Goal: Transaction & Acquisition: Purchase product/service

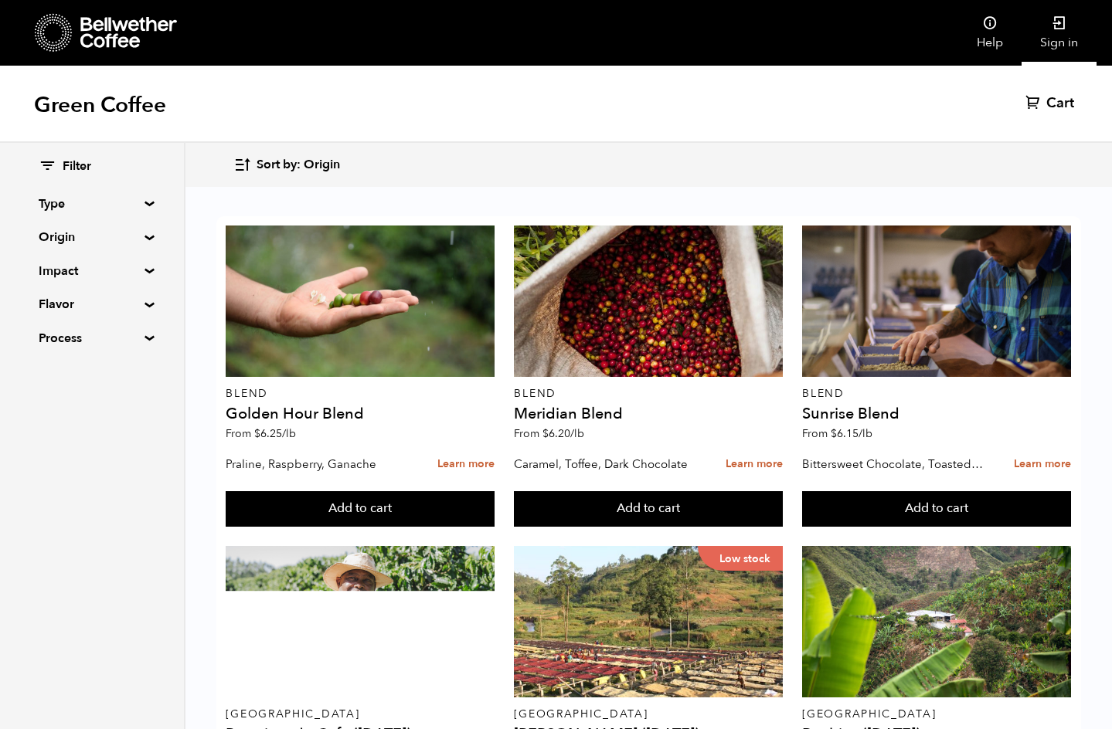
click at [1059, 31] on link "Sign in" at bounding box center [1059, 33] width 75 height 66
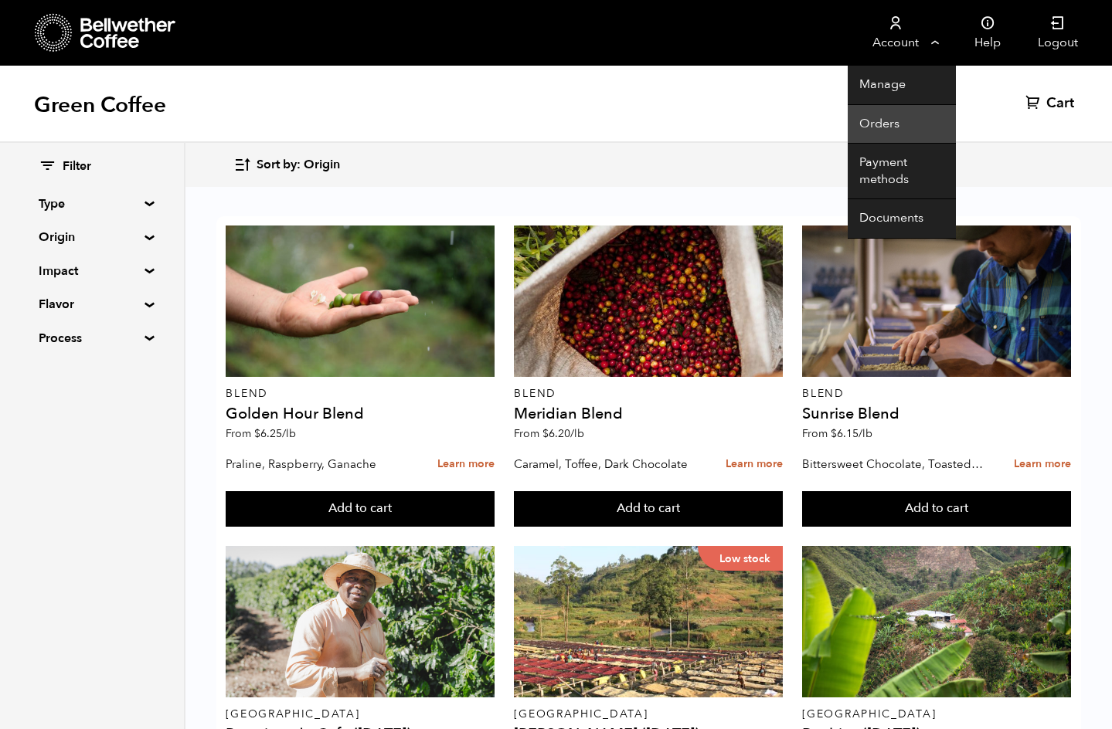
click at [893, 111] on link "Orders" at bounding box center [902, 124] width 108 height 39
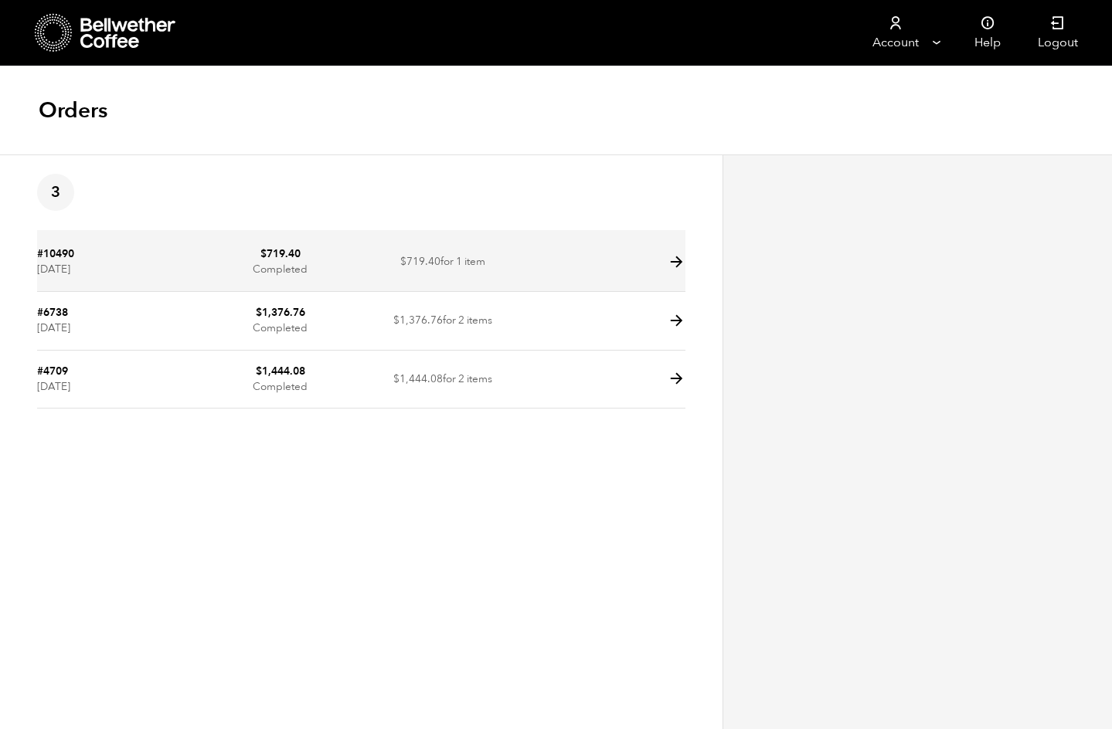
click at [298, 270] on td "$ 719.40 Completed" at bounding box center [280, 262] width 162 height 59
click at [671, 265] on icon at bounding box center [677, 262] width 18 height 18
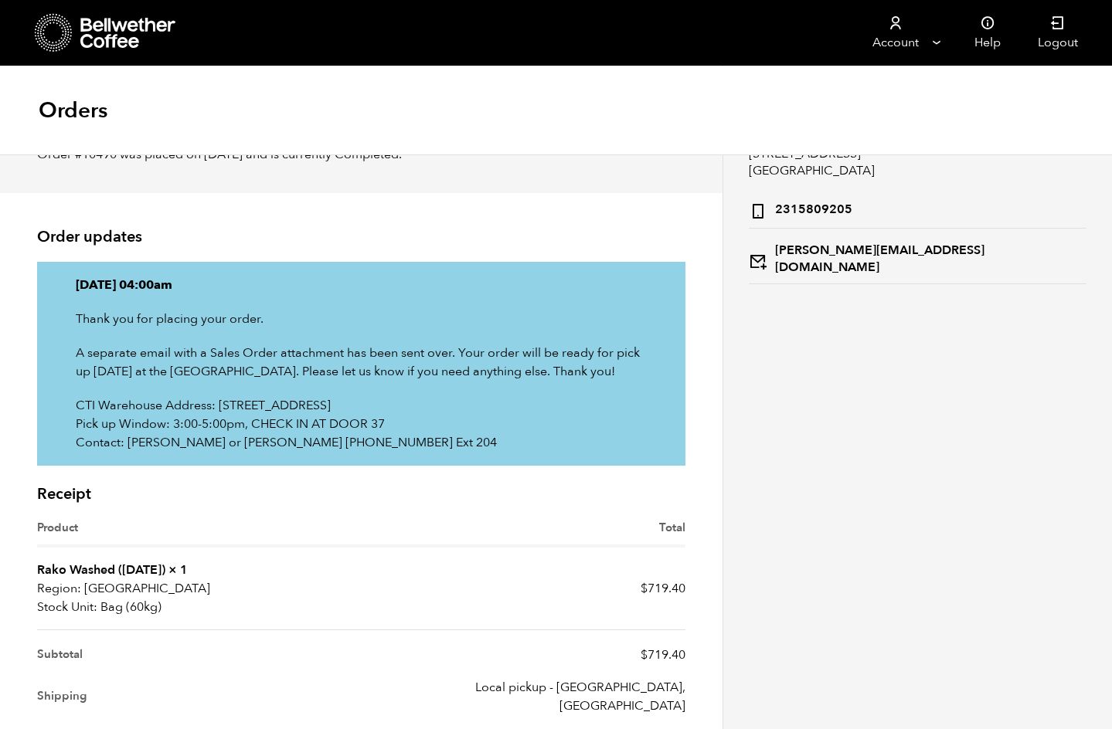
scroll to position [251, 0]
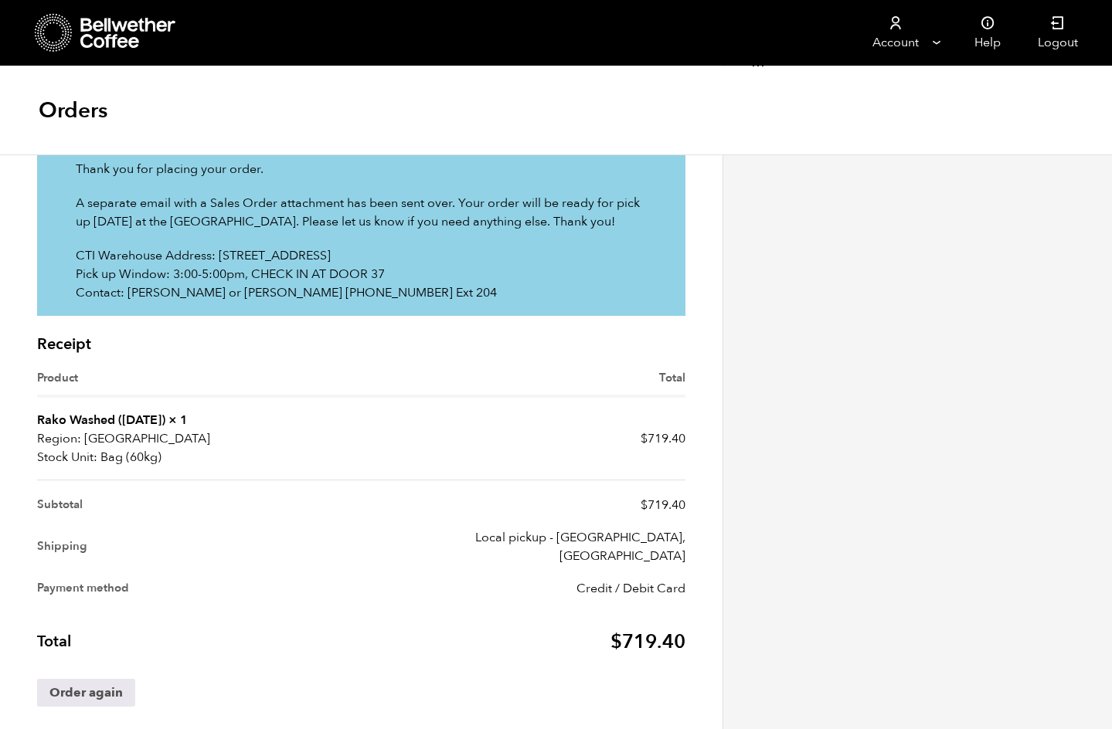
click at [83, 413] on link "Rako Washed ([DATE])" at bounding box center [101, 420] width 128 height 17
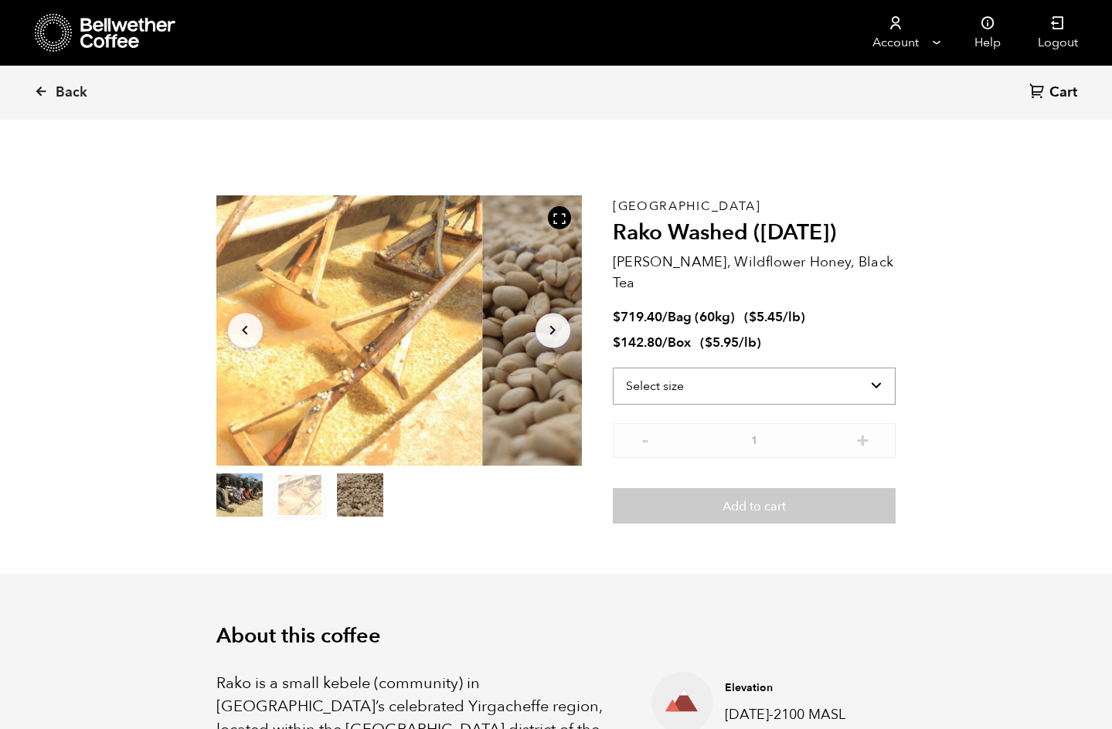
click at [896, 368] on select "Select size Bag (60kg) (132 lbs) Box (24 lbs)" at bounding box center [755, 386] width 284 height 37
select select "bag-3"
click at [627, 368] on select "Select size Bag (60kg) (132 lbs) Box (24 lbs)" at bounding box center [755, 386] width 284 height 37
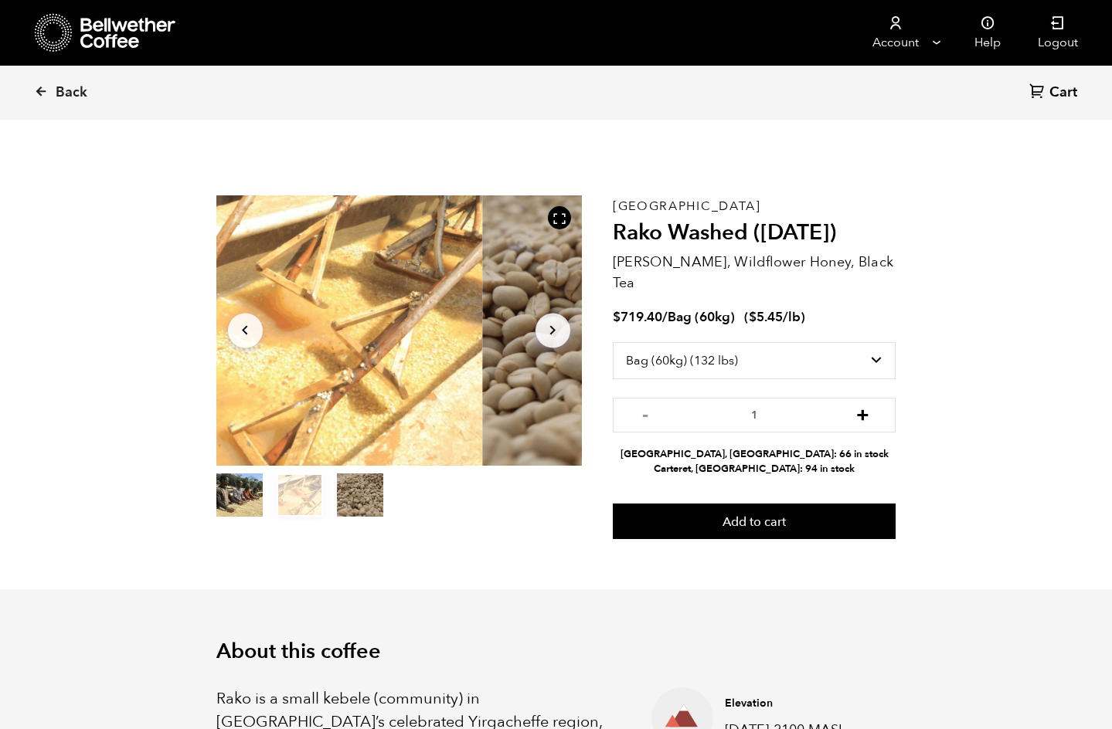
click at [872, 406] on button "+" at bounding box center [862, 413] width 19 height 15
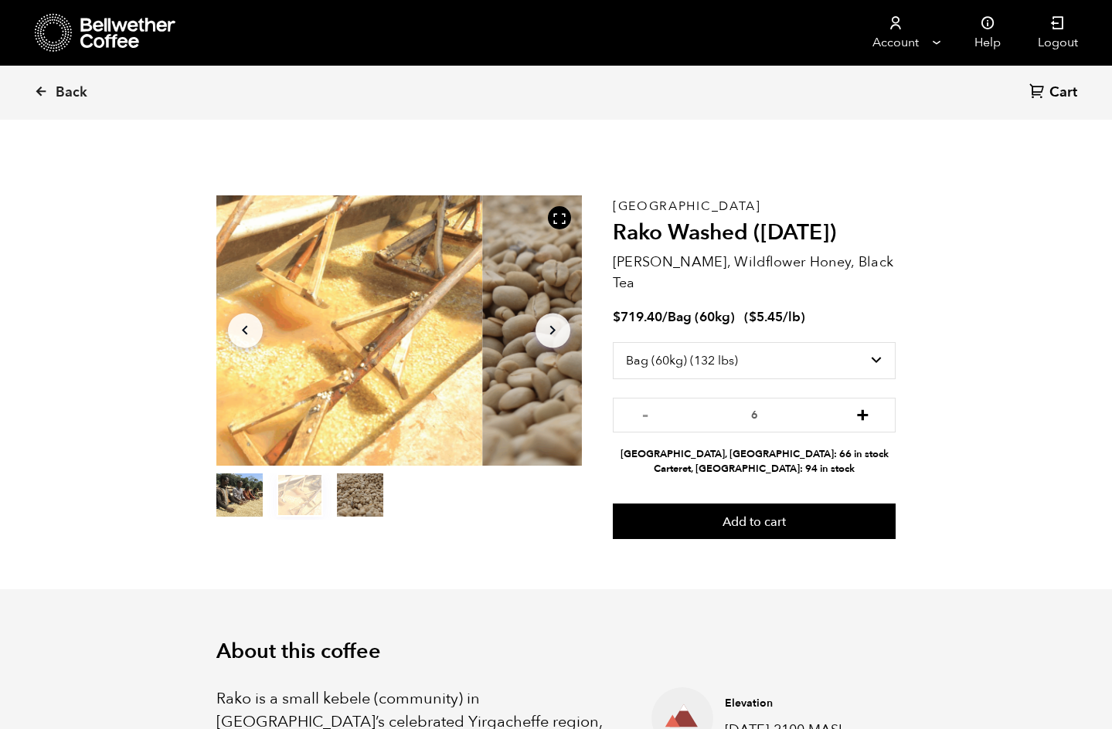
click at [872, 406] on button "+" at bounding box center [862, 413] width 19 height 15
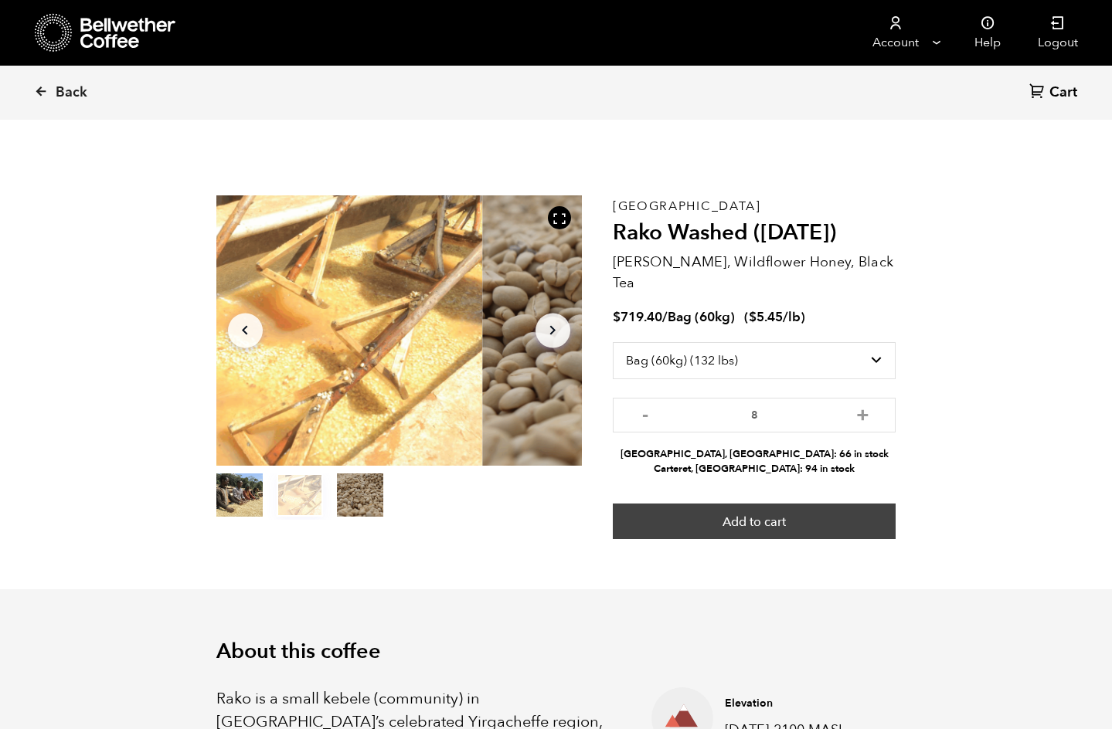
click at [797, 504] on button "Add to cart" at bounding box center [755, 522] width 284 height 36
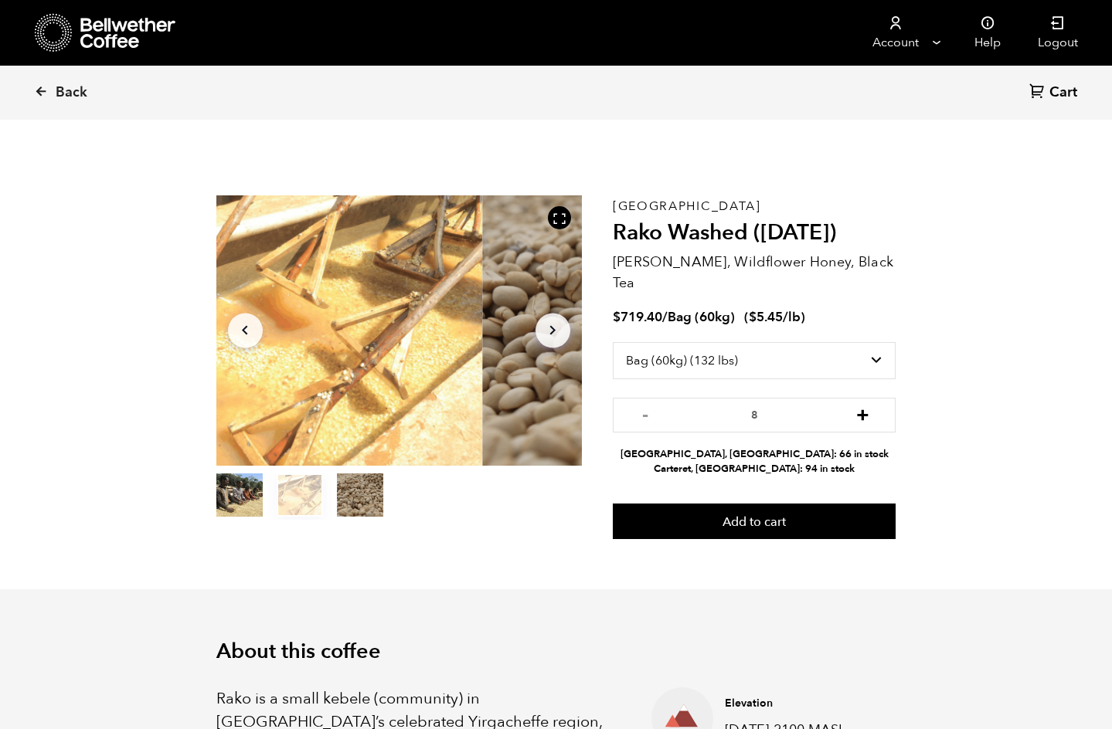
click at [872, 406] on button "+" at bounding box center [862, 413] width 19 height 15
type input "10"
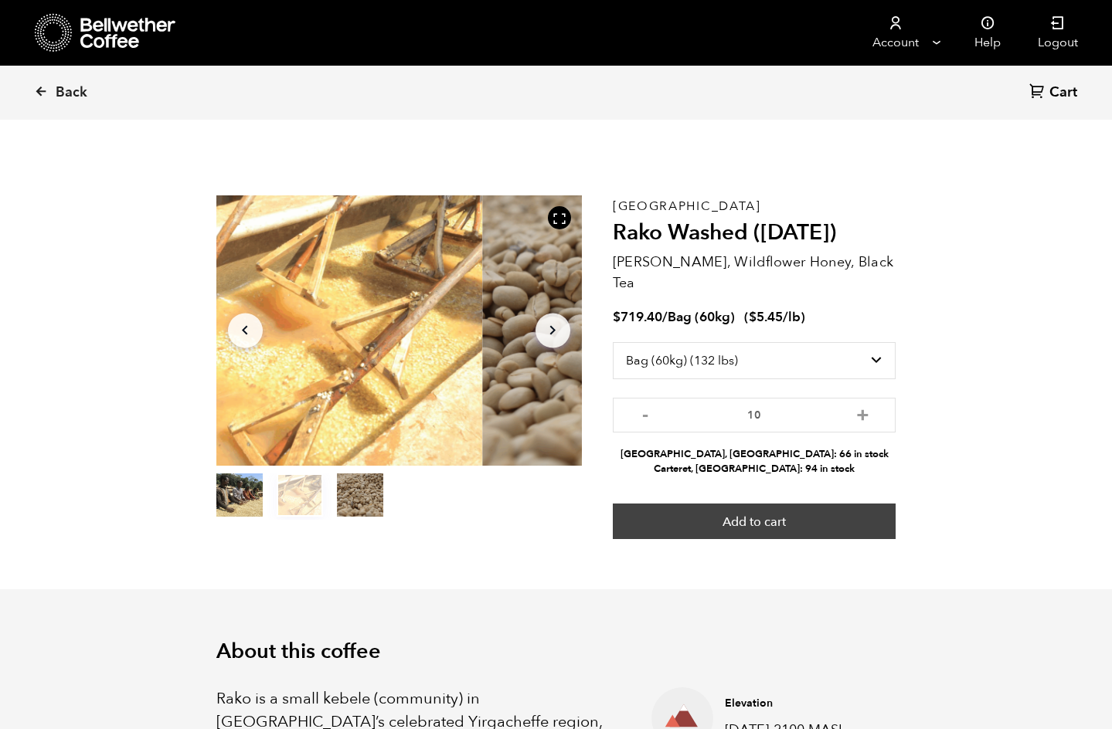
click at [850, 504] on button "Add to cart" at bounding box center [755, 522] width 284 height 36
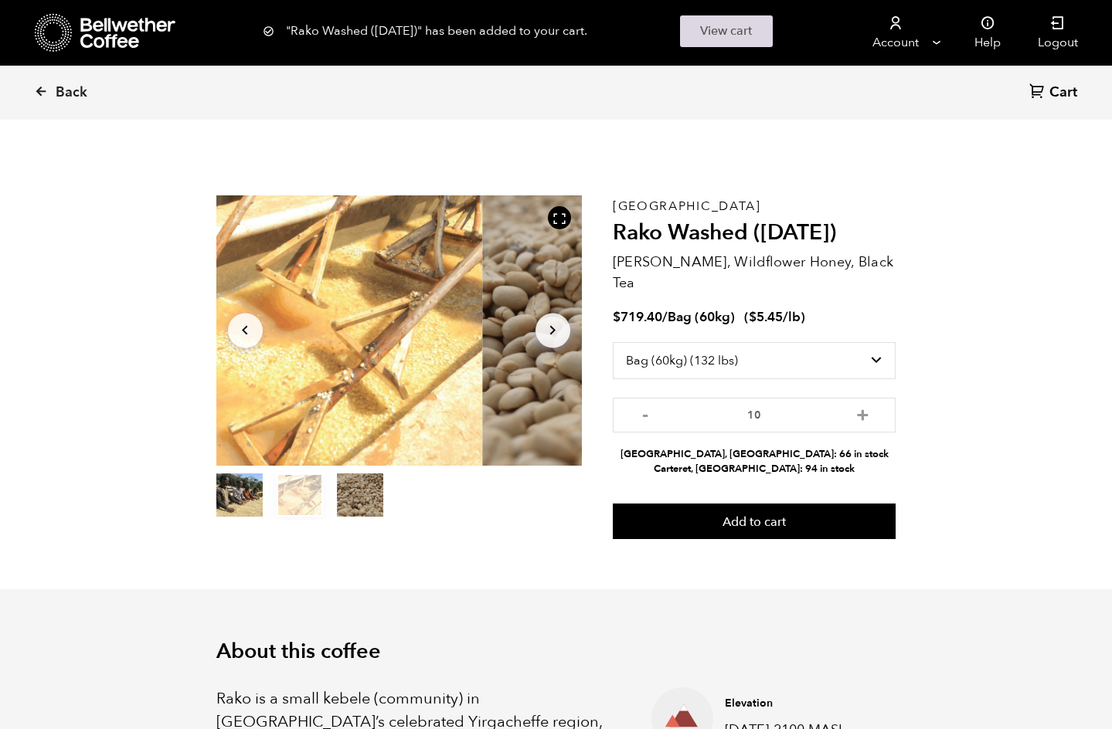
click at [746, 34] on link "View cart" at bounding box center [726, 31] width 93 height 32
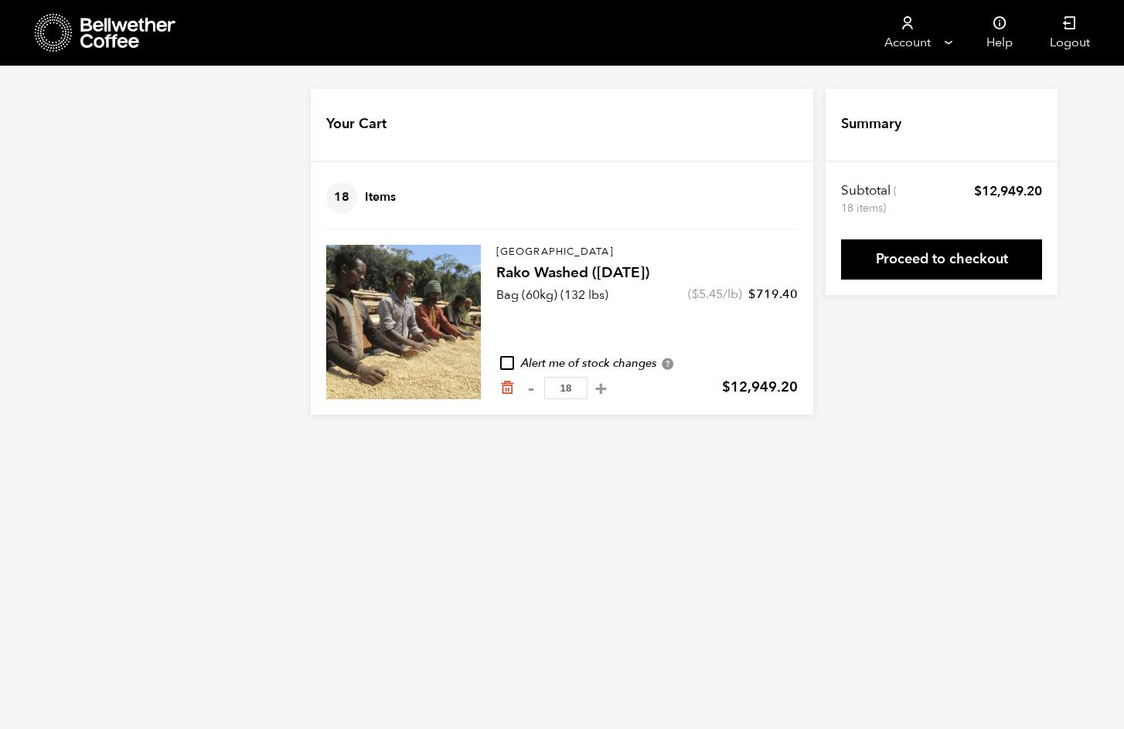
drag, startPoint x: 576, startPoint y: 392, endPoint x: 547, endPoint y: 393, distance: 28.6
click at [547, 393] on input "18" at bounding box center [565, 388] width 43 height 22
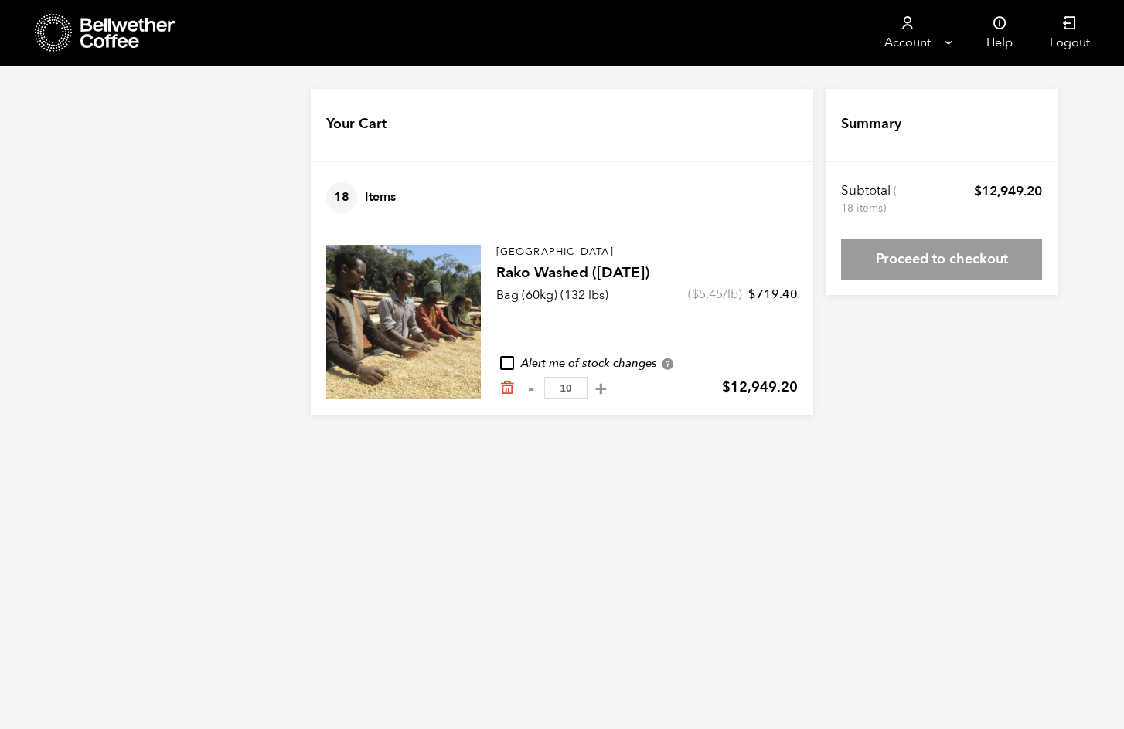
type input "10"
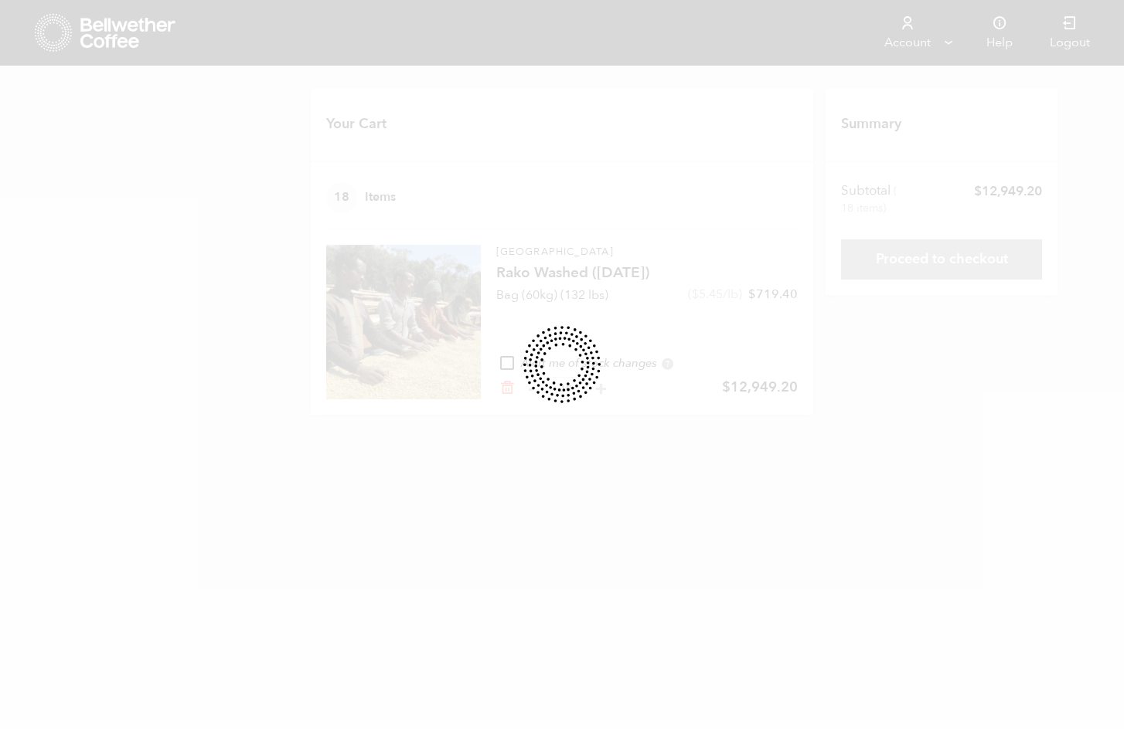
click at [726, 336] on form "Your Cart 18 Items Update cart 18 Items Ethiopia Rako Washed (JUL 25) Bag (60kg…" at bounding box center [562, 252] width 502 height 326
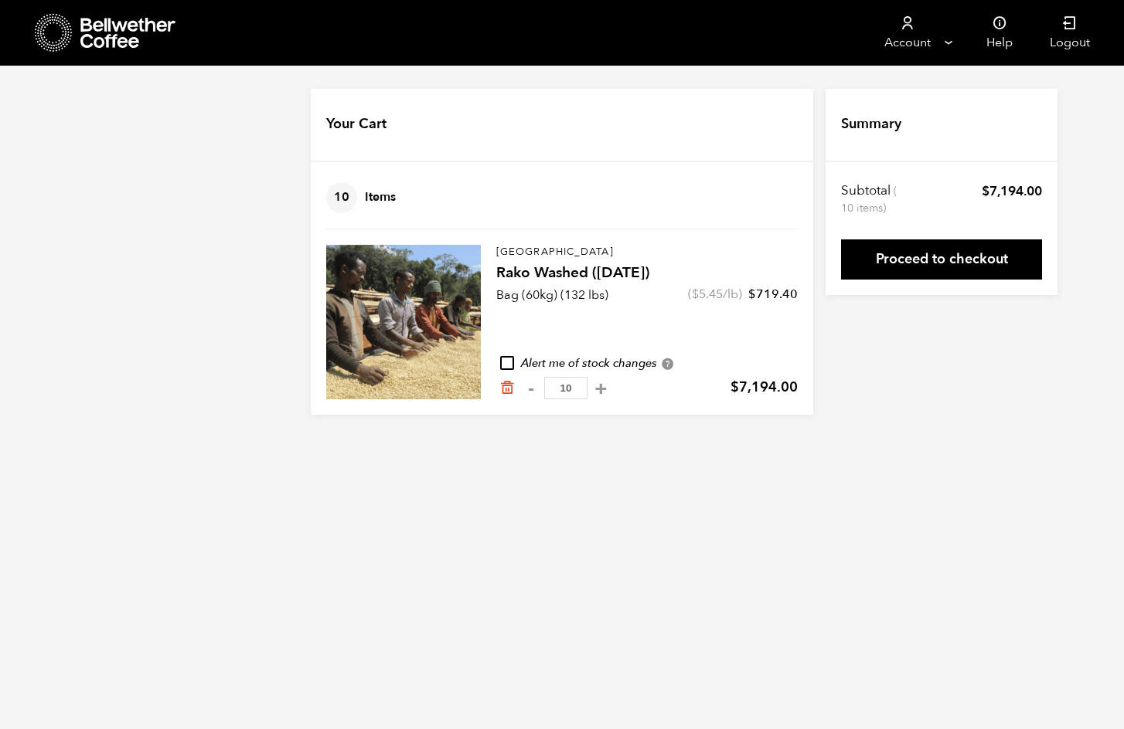
click at [552, 280] on h4 "Rako Washed ([DATE])" at bounding box center [646, 274] width 301 height 22
